Goal: Task Accomplishment & Management: Use online tool/utility

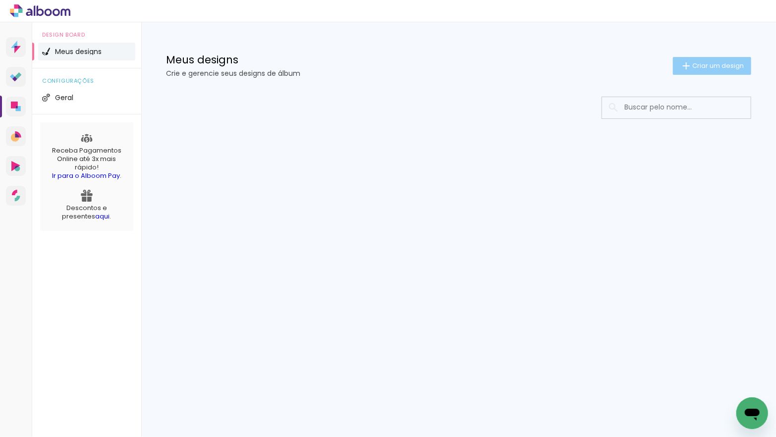
click at [692, 65] on span "Criar um design" at bounding box center [718, 65] width 52 height 6
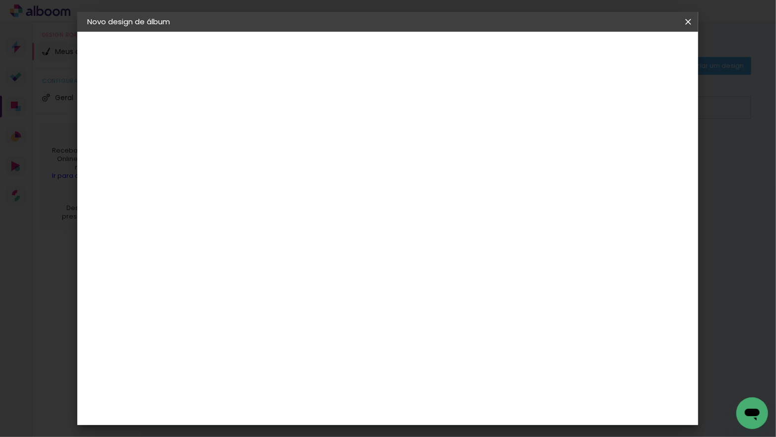
click at [249, 137] on input at bounding box center [249, 132] width 0 height 15
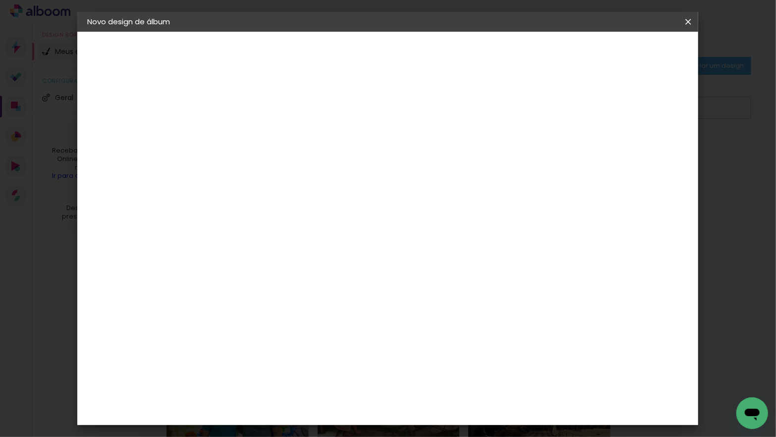
type input "BARBUDO DISNEY 2025"
type paper-input "BARBUDO DISNEY 2025"
click at [0, 0] on slot "Avançar" at bounding box center [0, 0] width 0 height 0
click at [267, 276] on div "Go image" at bounding box center [255, 284] width 24 height 16
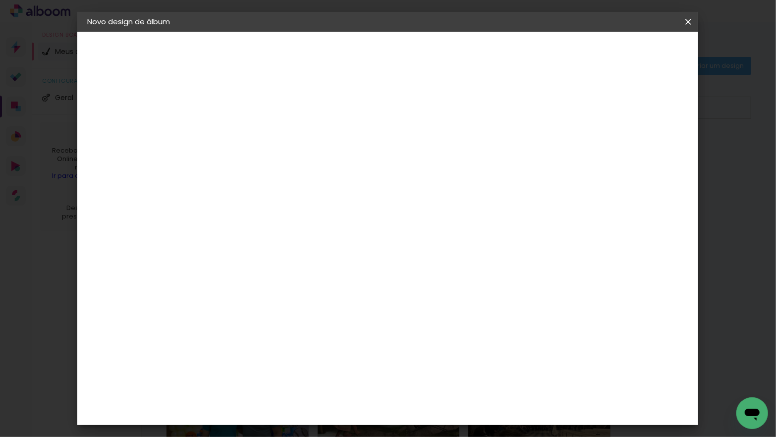
click at [0, 0] on slot "Avançar" at bounding box center [0, 0] width 0 height 0
click at [288, 165] on input "text" at bounding box center [268, 172] width 39 height 15
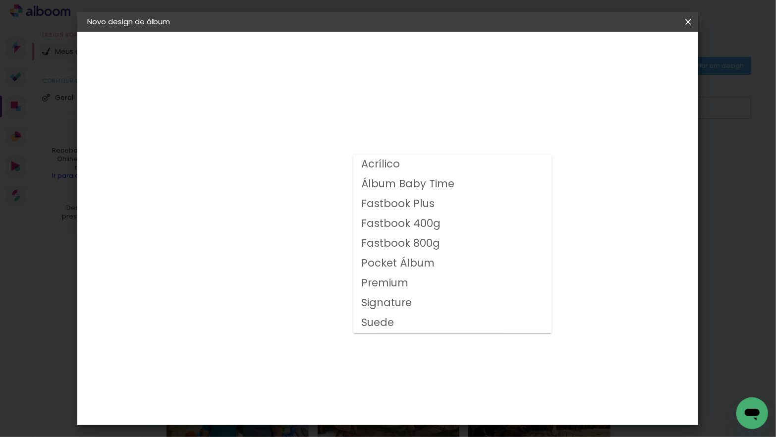
click at [0, 0] on slot "Fastbook 400g" at bounding box center [0, 0] width 0 height 0
type input "Fastbook 400g"
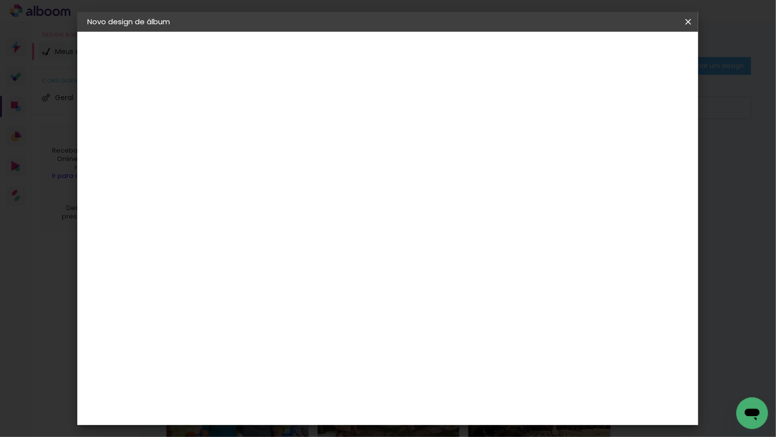
scroll to position [189, 0]
click at [316, 300] on span "25 × 25" at bounding box center [293, 313] width 46 height 26
click at [411, 55] on paper-button "Avançar" at bounding box center [386, 52] width 49 height 17
type input "3"
type paper-input "3"
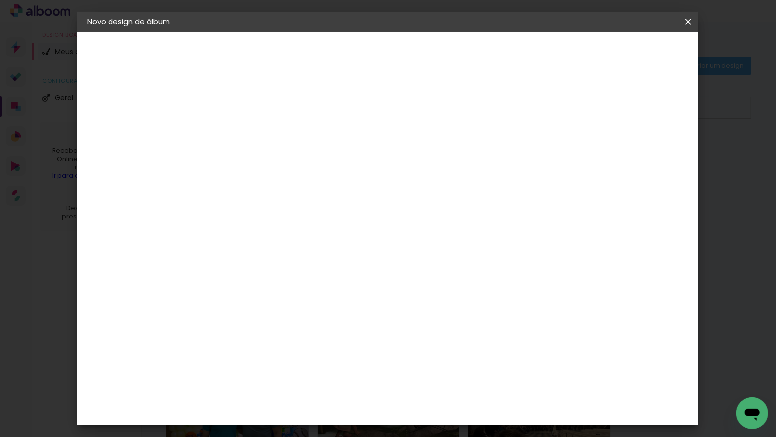
click at [256, 105] on input "3" at bounding box center [241, 107] width 34 height 12
click at [634, 55] on span "Iniciar design" at bounding box center [611, 52] width 45 height 7
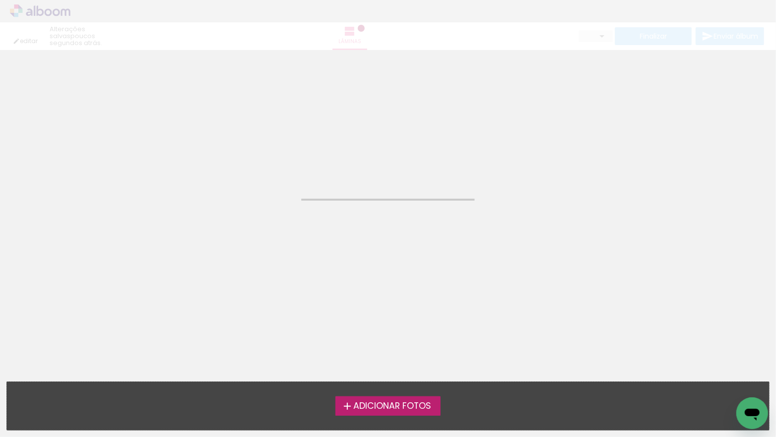
click at [385, 409] on span "Adicionar Fotos" at bounding box center [392, 406] width 78 height 9
click at [0, 0] on input "file" at bounding box center [0, 0] width 0 height 0
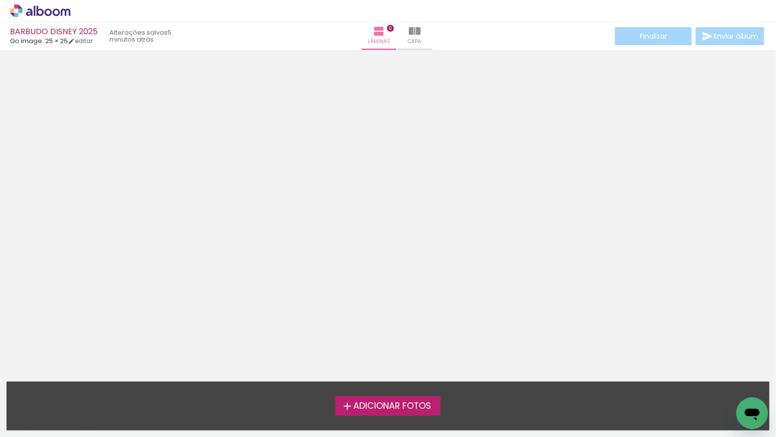
click at [353, 404] on span "Adicionar Fotos" at bounding box center [392, 406] width 78 height 9
click at [0, 0] on input "file" at bounding box center [0, 0] width 0 height 0
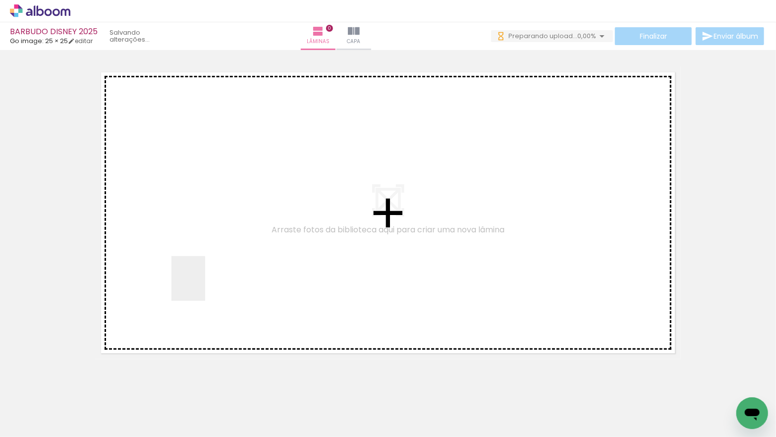
drag, startPoint x: 160, startPoint y: 411, endPoint x: 204, endPoint y: 279, distance: 139.5
click at [204, 278] on quentale-workspace at bounding box center [388, 218] width 776 height 437
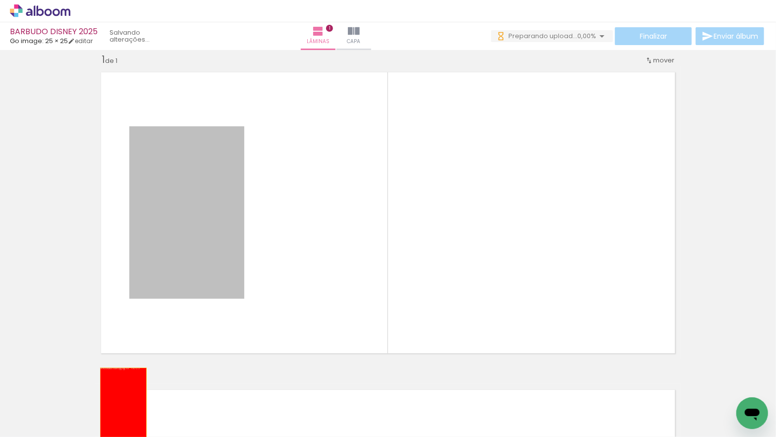
drag, startPoint x: 188, startPoint y: 248, endPoint x: 124, endPoint y: 401, distance: 166.4
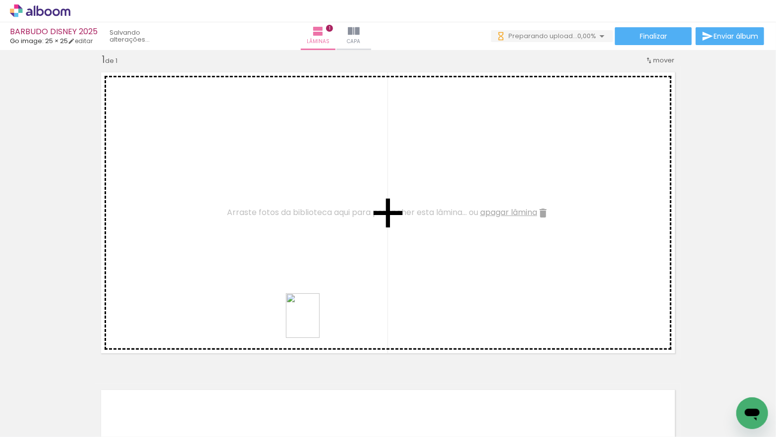
drag, startPoint x: 320, startPoint y: 408, endPoint x: 316, endPoint y: 324, distance: 84.4
click at [315, 323] on quentale-workspace at bounding box center [388, 218] width 776 height 437
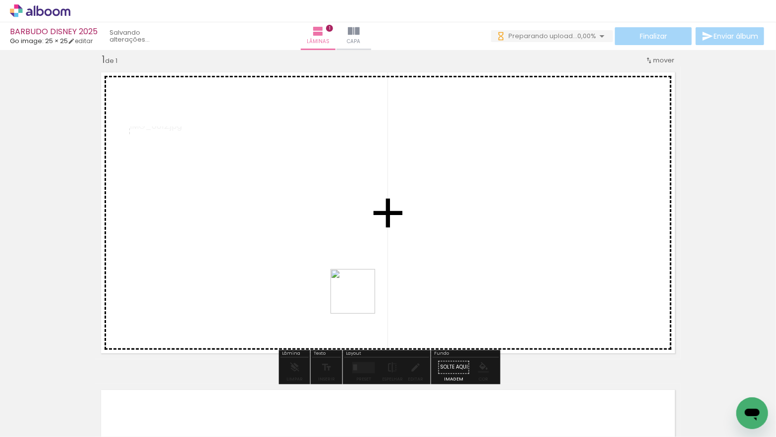
drag, startPoint x: 375, startPoint y: 415, endPoint x: 360, endPoint y: 297, distance: 119.4
click at [360, 297] on quentale-workspace at bounding box center [388, 218] width 776 height 437
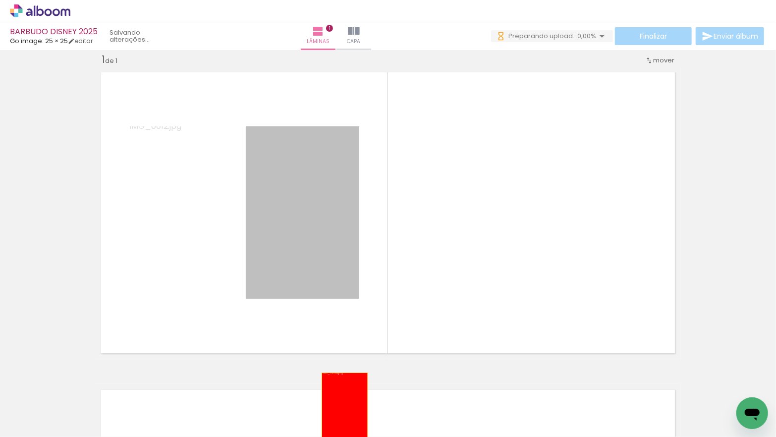
drag, startPoint x: 304, startPoint y: 263, endPoint x: 292, endPoint y: 332, distance: 70.3
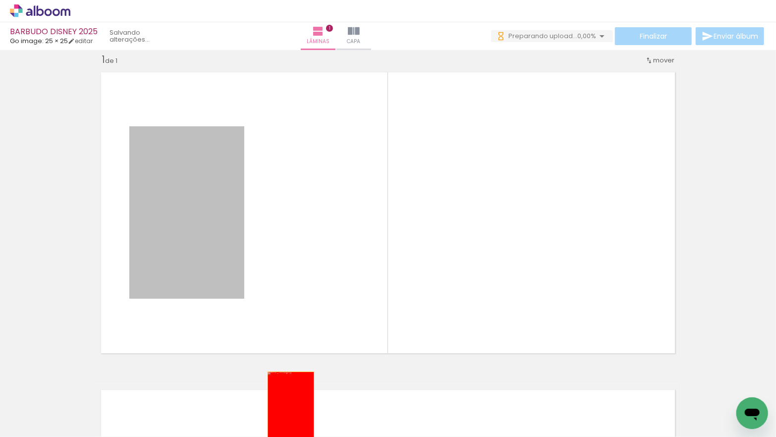
drag, startPoint x: 211, startPoint y: 262, endPoint x: 299, endPoint y: 408, distance: 170.7
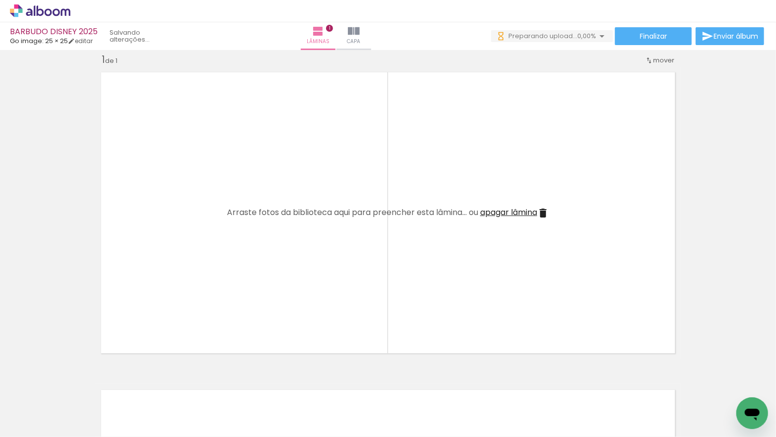
scroll to position [0, 639]
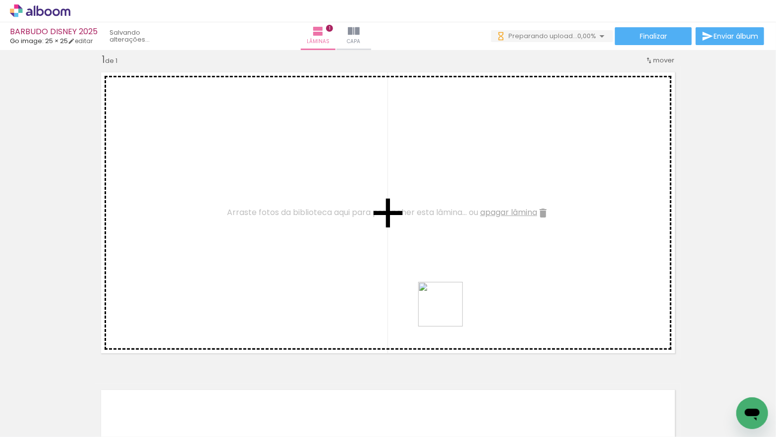
drag, startPoint x: 471, startPoint y: 405, endPoint x: 443, endPoint y: 296, distance: 113.0
click at [443, 296] on quentale-workspace at bounding box center [388, 218] width 776 height 437
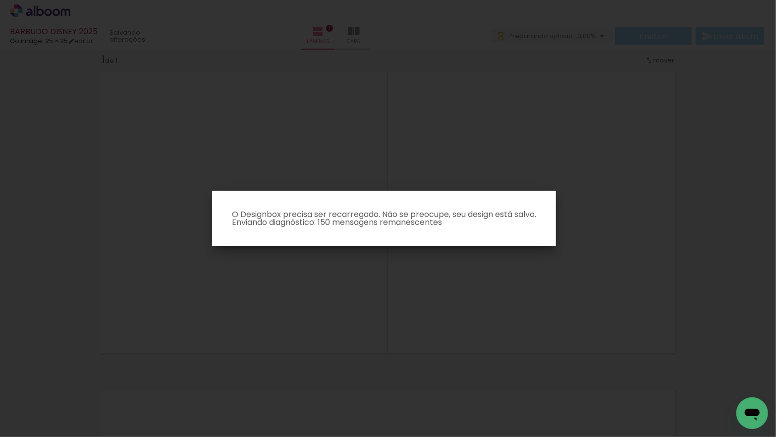
scroll to position [0, 0]
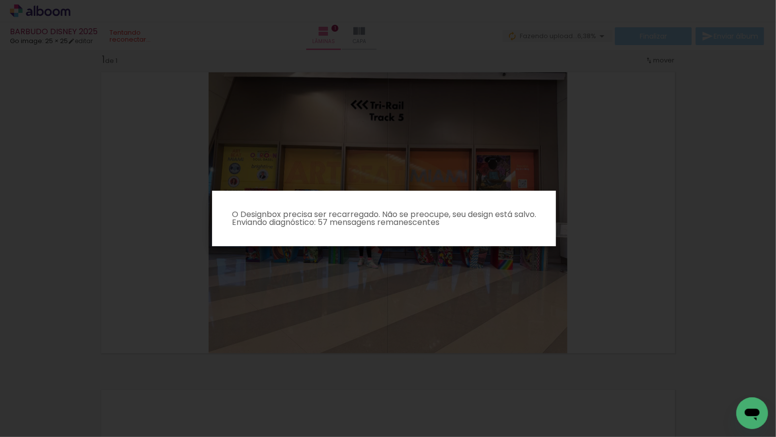
click at [610, 269] on iron-overlay-backdrop at bounding box center [388, 218] width 776 height 437
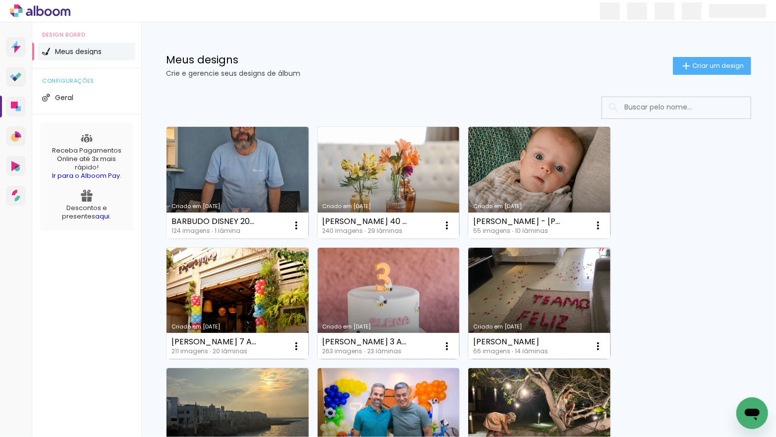
click at [265, 175] on link "Criado em [DATE]" at bounding box center [237, 183] width 142 height 112
